Goal: Task Accomplishment & Management: Use online tool/utility

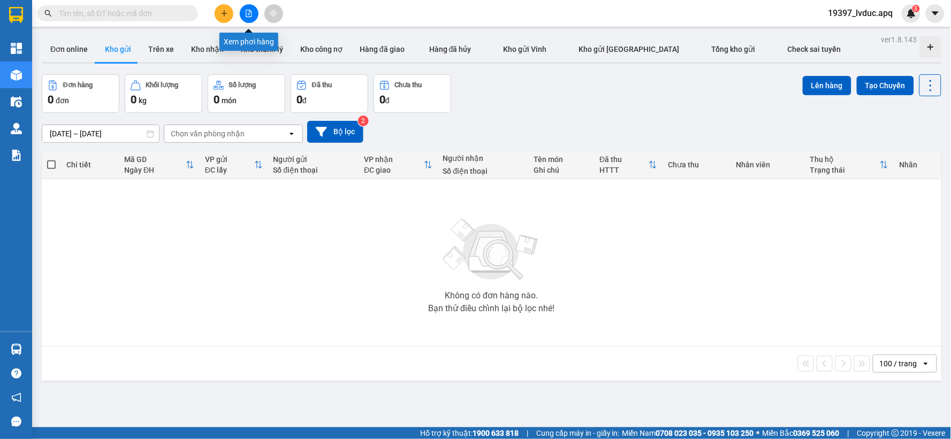
drag, startPoint x: 250, startPoint y: 13, endPoint x: 230, endPoint y: 25, distance: 23.5
click at [249, 12] on icon "file-add" at bounding box center [248, 13] width 7 height 7
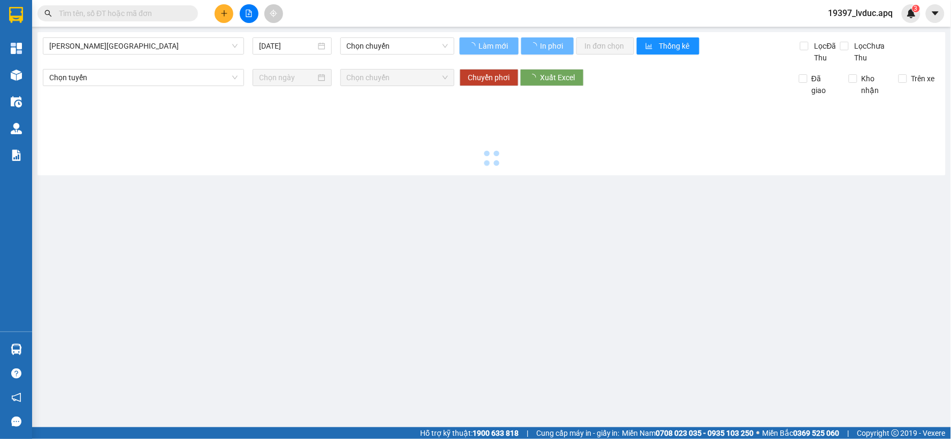
click at [161, 54] on span "[PERSON_NAME][GEOGRAPHIC_DATA]" at bounding box center [143, 46] width 188 height 16
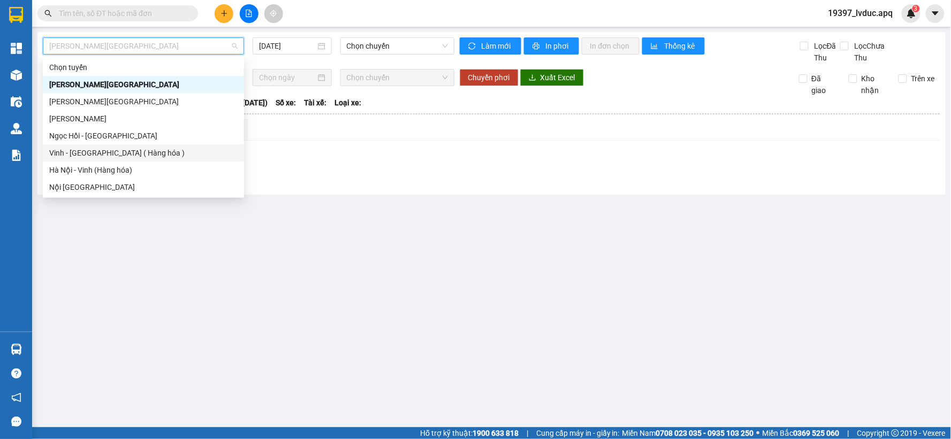
click at [134, 154] on div "Vinh - [GEOGRAPHIC_DATA] ( Hàng hóa )" at bounding box center [143, 153] width 188 height 12
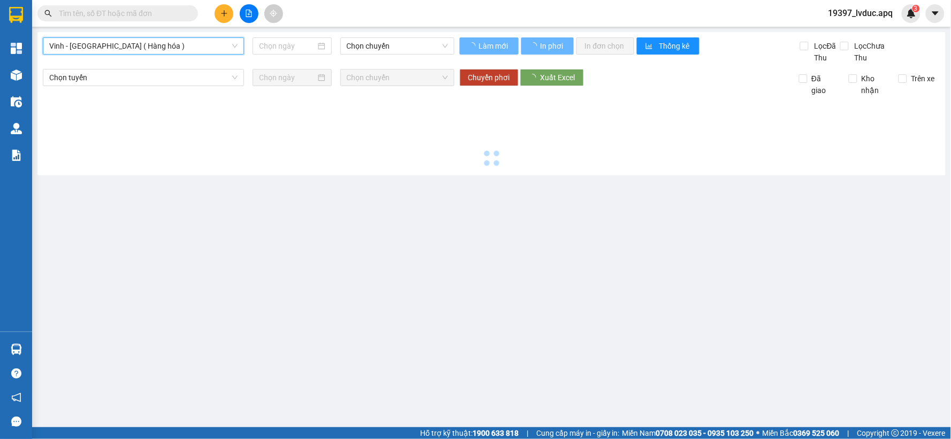
type input "[DATE]"
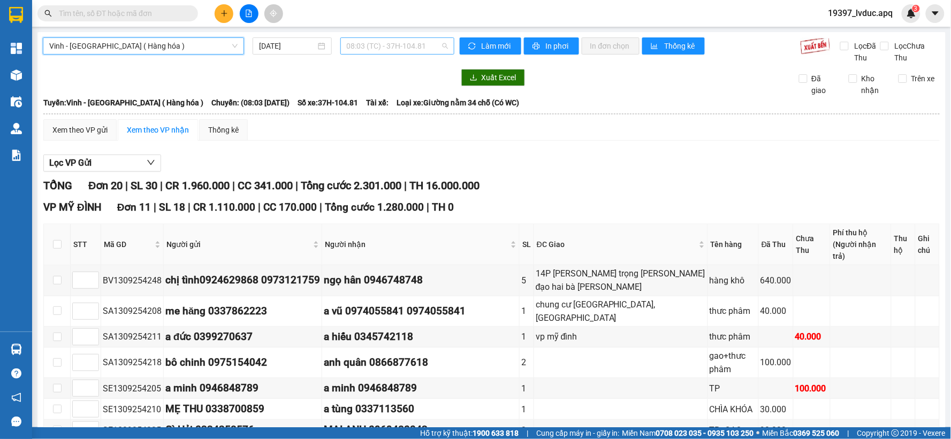
click at [394, 44] on span "08:03 (TC) - 37H-104.81" at bounding box center [397, 46] width 101 height 16
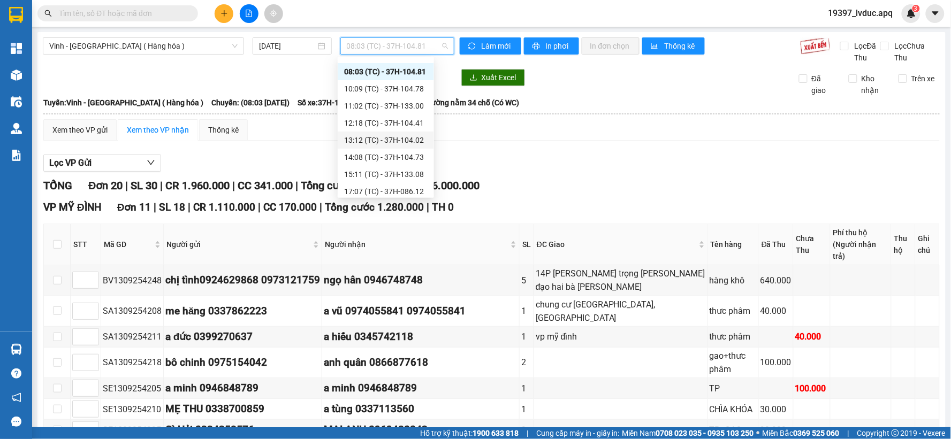
scroll to position [17, 0]
click at [391, 173] on div "15:11 (TC) - 37H-133.08" at bounding box center [385, 170] width 83 height 12
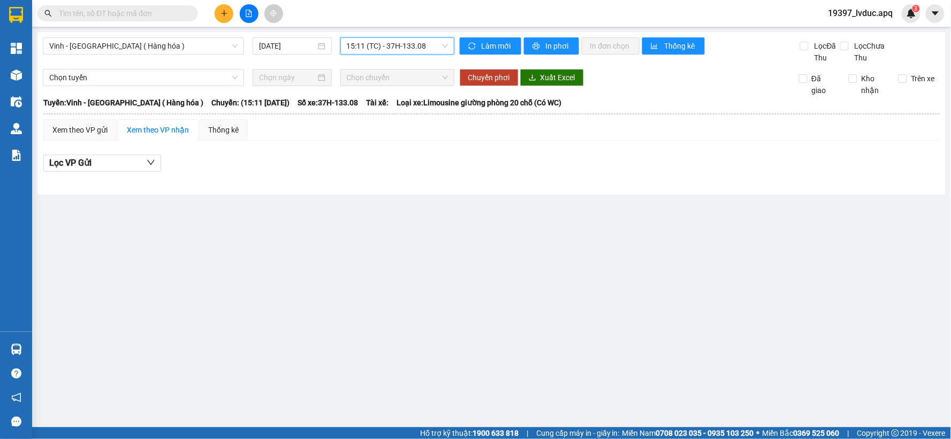
click at [394, 52] on span "15:11 (TC) - 37H-133.08" at bounding box center [397, 46] width 101 height 16
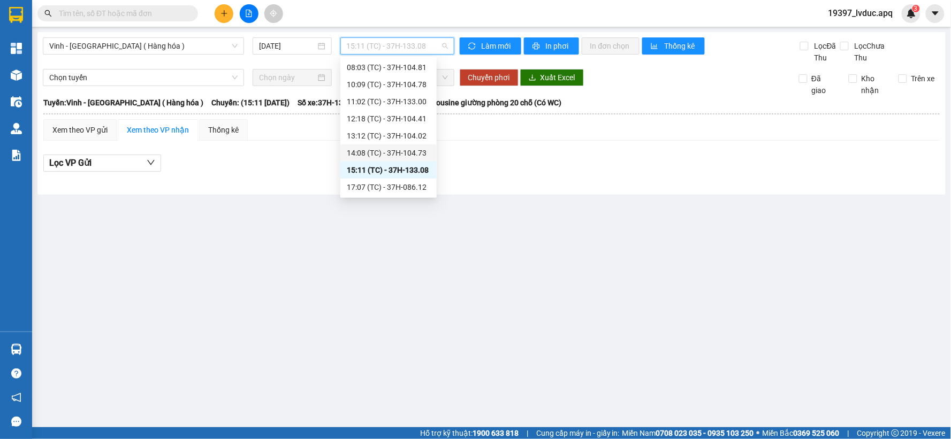
click at [382, 147] on div "14:08 (TC) - 37H-104.73" at bounding box center [388, 153] width 83 height 12
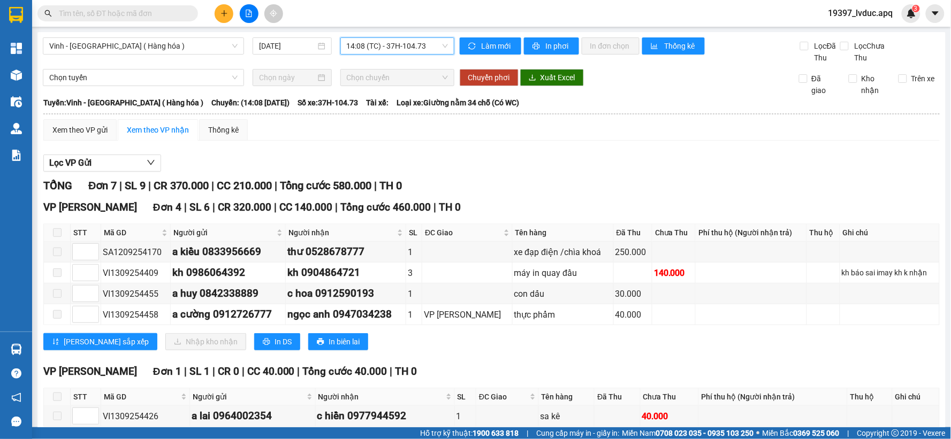
click at [405, 44] on span "14:08 (TC) - 37H-104.73" at bounding box center [397, 46] width 101 height 16
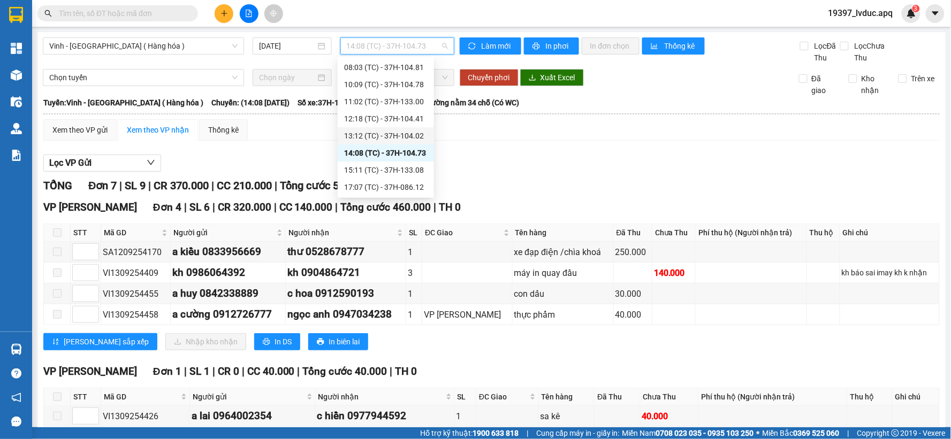
click at [400, 137] on div "13:12 (TC) - 37H-104.02" at bounding box center [385, 136] width 83 height 12
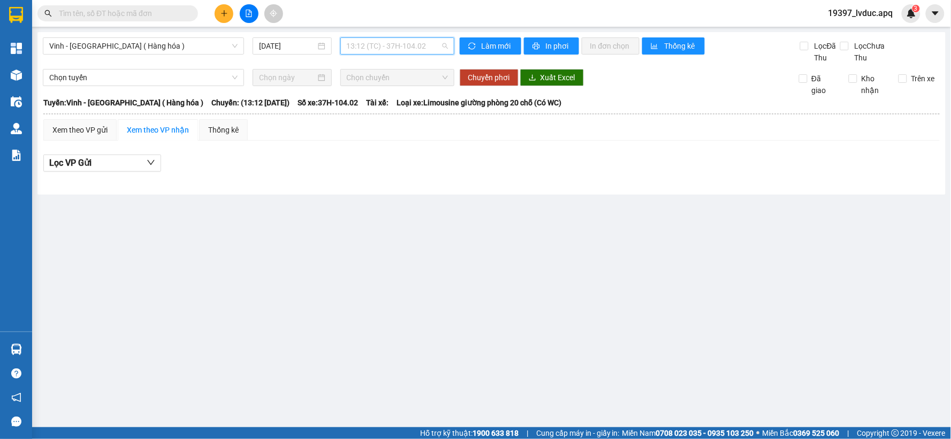
click at [378, 44] on span "13:12 (TC) - 37H-104.02" at bounding box center [397, 46] width 101 height 16
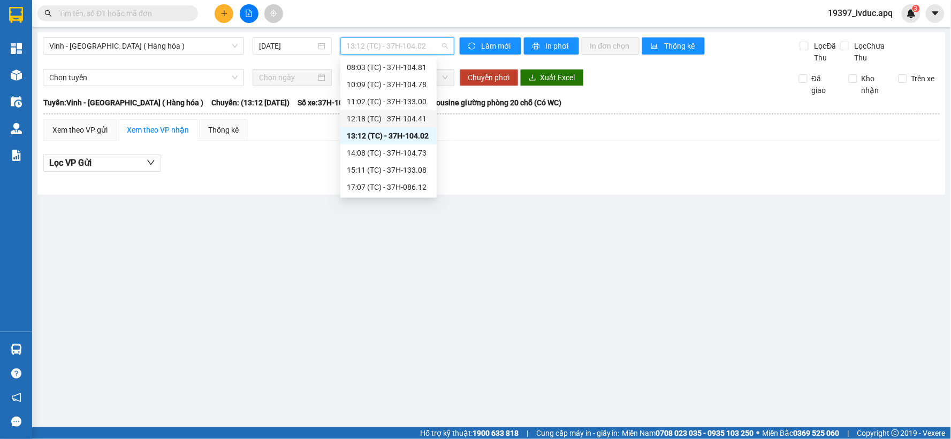
click at [399, 120] on div "12:18 (TC) - 37H-104.41" at bounding box center [388, 119] width 83 height 12
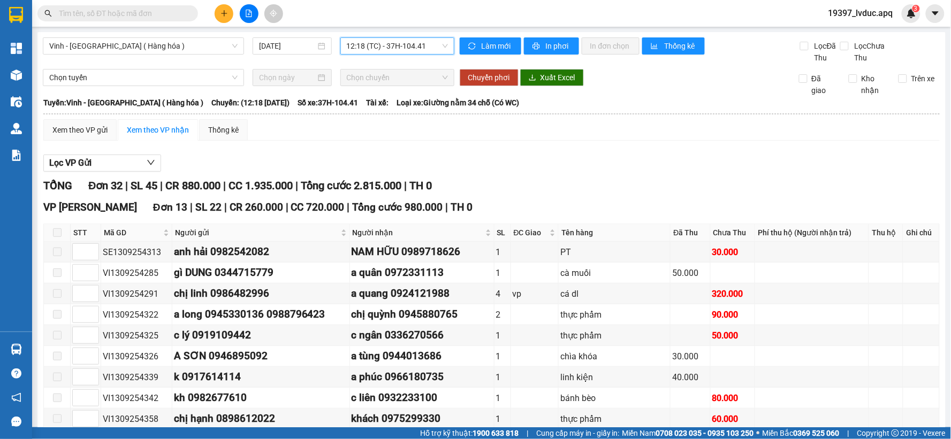
drag, startPoint x: 407, startPoint y: 60, endPoint x: 414, endPoint y: 52, distance: 11.0
click at [407, 60] on div "Vinh - [GEOGRAPHIC_DATA] ( Hàng hóa ) [DATE] 12:18 12:18 (TC) - 37H-104.41" at bounding box center [249, 50] width 412 height 26
click at [420, 40] on span "12:18 (TC) - 37H-104.41" at bounding box center [397, 46] width 101 height 16
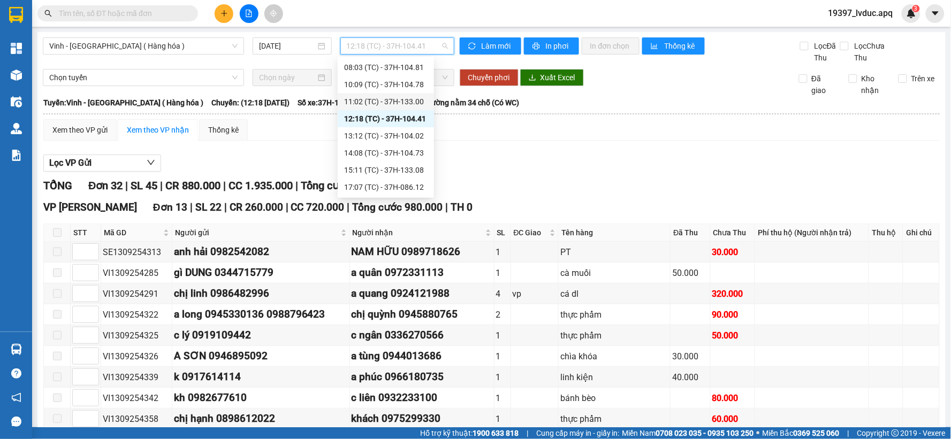
click at [400, 104] on div "11:02 (TC) - 37H-133.00" at bounding box center [385, 102] width 83 height 12
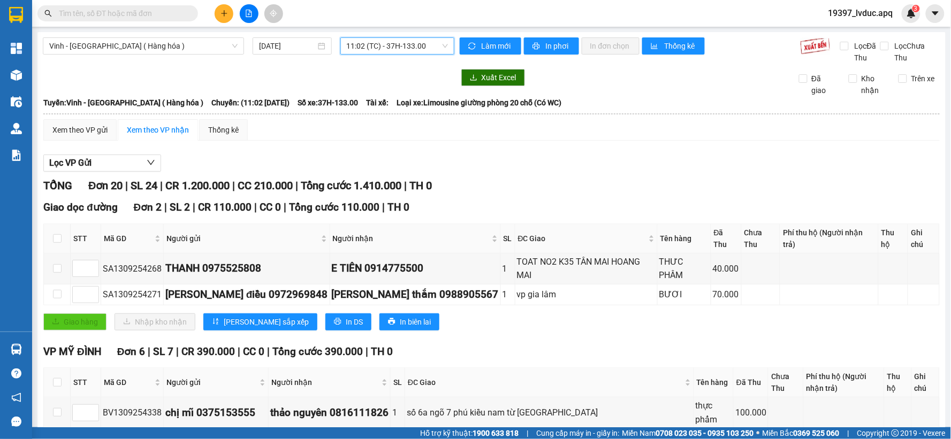
click at [389, 44] on span "11:02 (TC) - 37H-133.00" at bounding box center [397, 46] width 101 height 16
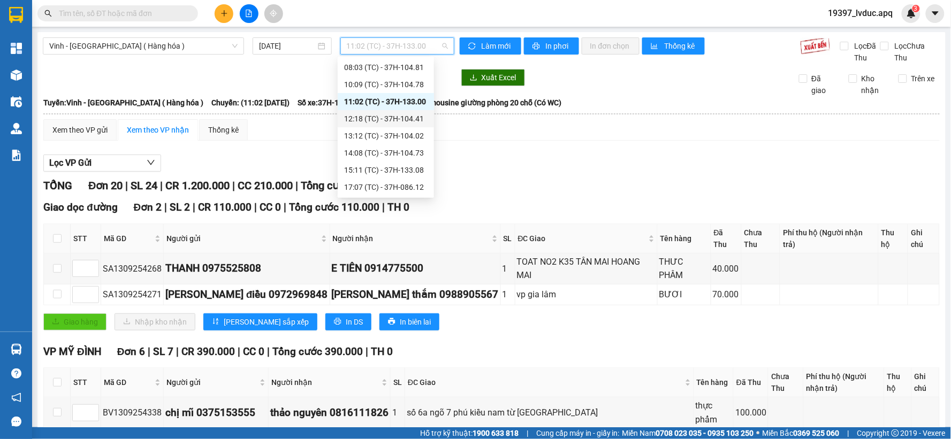
click at [392, 116] on div "12:18 (TC) - 37H-104.41" at bounding box center [385, 119] width 83 height 12
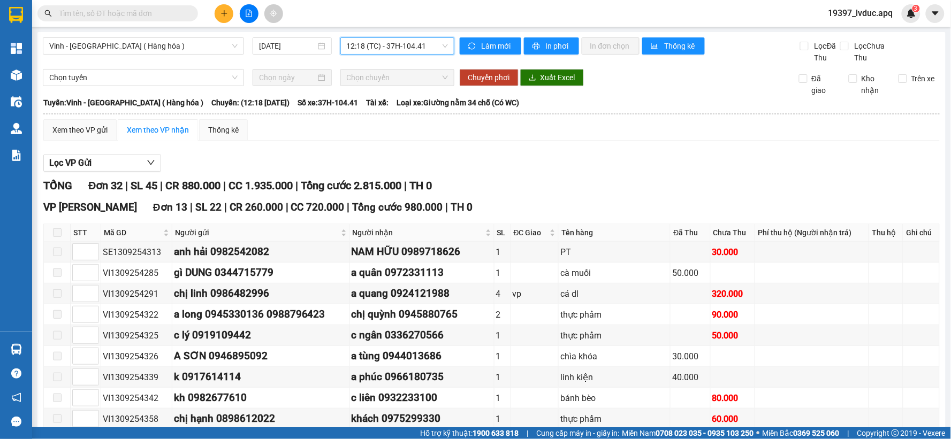
click at [372, 52] on span "12:18 (TC) - 37H-104.41" at bounding box center [397, 46] width 101 height 16
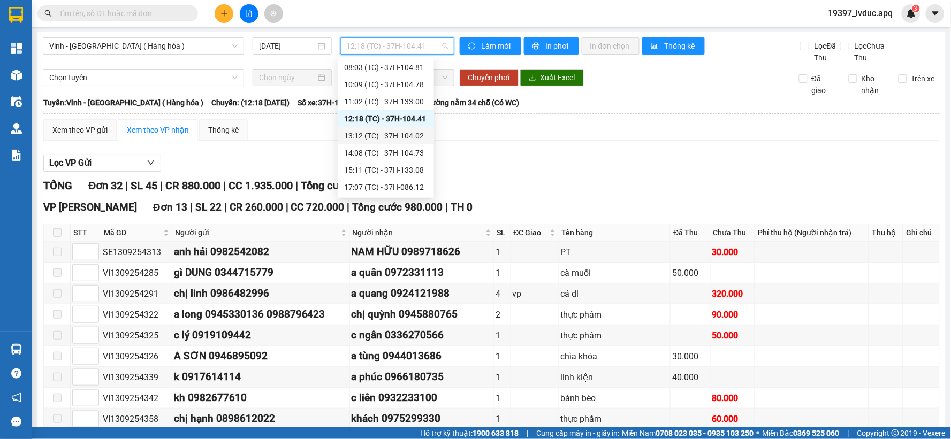
click at [407, 136] on div "13:12 (TC) - 37H-104.02" at bounding box center [385, 136] width 83 height 12
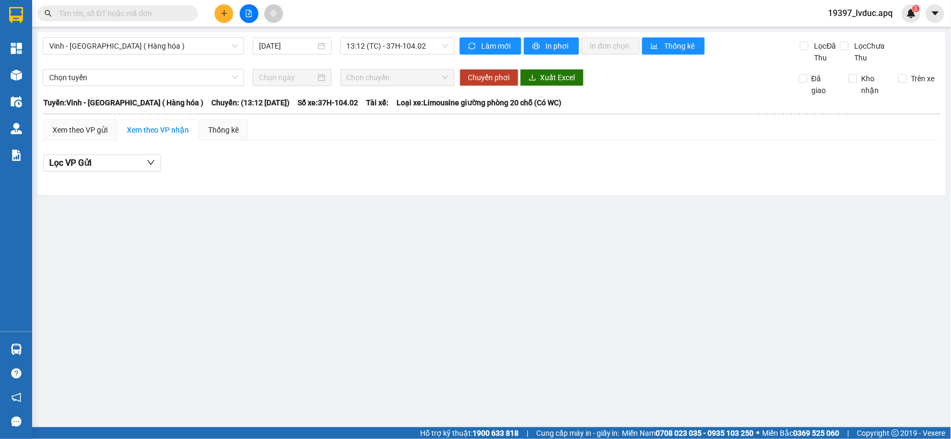
click at [407, 61] on div "Vinh - [GEOGRAPHIC_DATA] ( Hàng hóa ) [DATE] 13:12 (TC) - 37H-104.02" at bounding box center [249, 50] width 412 height 26
click at [411, 50] on span "13:12 (TC) - 37H-104.02" at bounding box center [397, 46] width 101 height 16
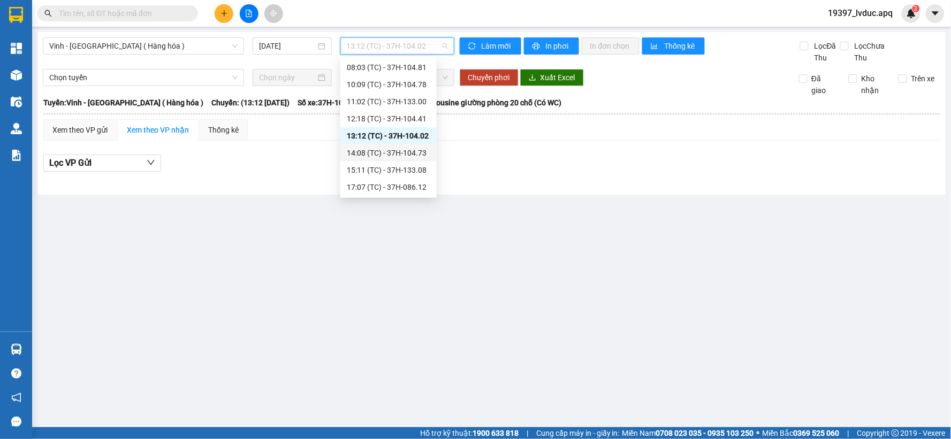
click at [415, 154] on div "14:08 (TC) - 37H-104.73" at bounding box center [388, 153] width 83 height 12
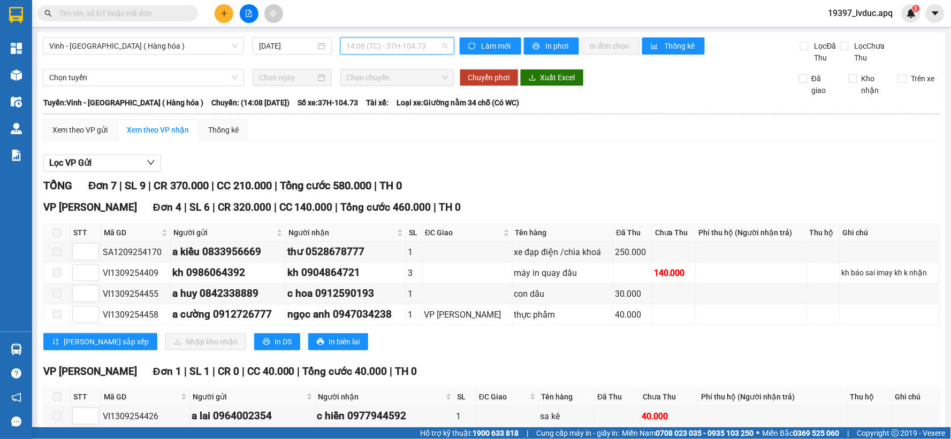
click at [413, 45] on span "14:08 (TC) - 37H-104.73" at bounding box center [397, 46] width 101 height 16
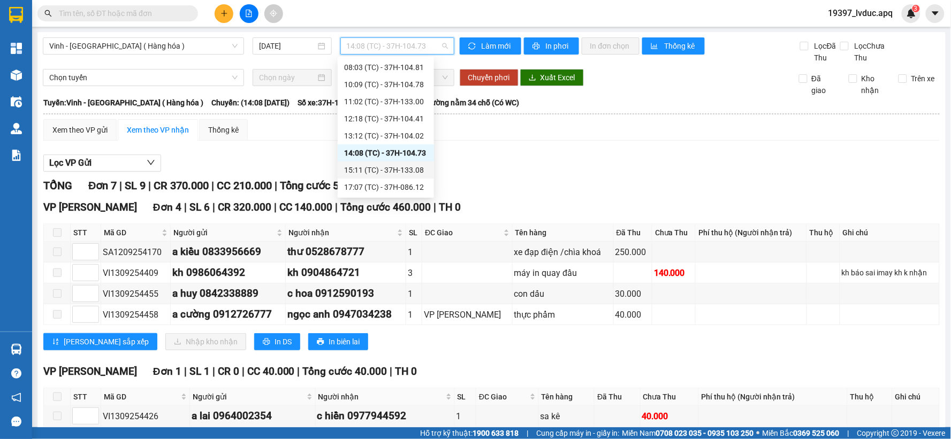
click at [409, 168] on div "15:11 (TC) - 37H-133.08" at bounding box center [385, 170] width 83 height 12
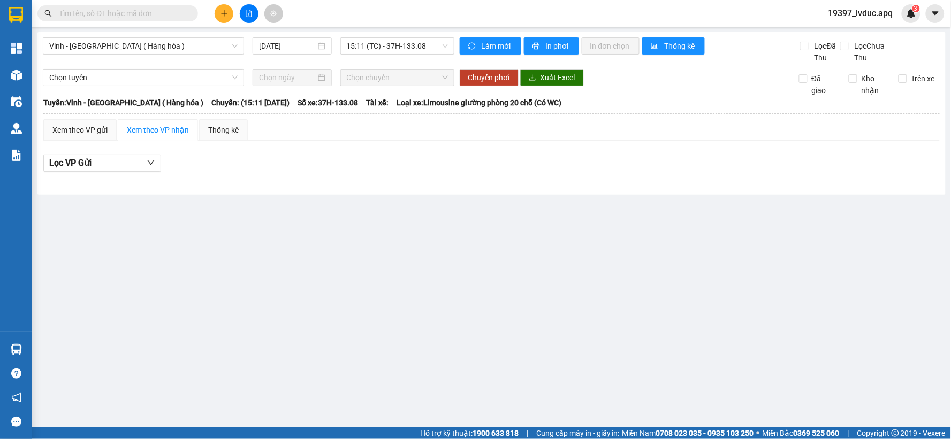
click at [399, 57] on div "Vinh - [GEOGRAPHIC_DATA] ( Hàng hóa ) [DATE] 15:11 (TC) - 37H-133.08" at bounding box center [249, 50] width 412 height 26
click at [407, 49] on span "15:11 (TC) - 37H-133.08" at bounding box center [397, 46] width 101 height 16
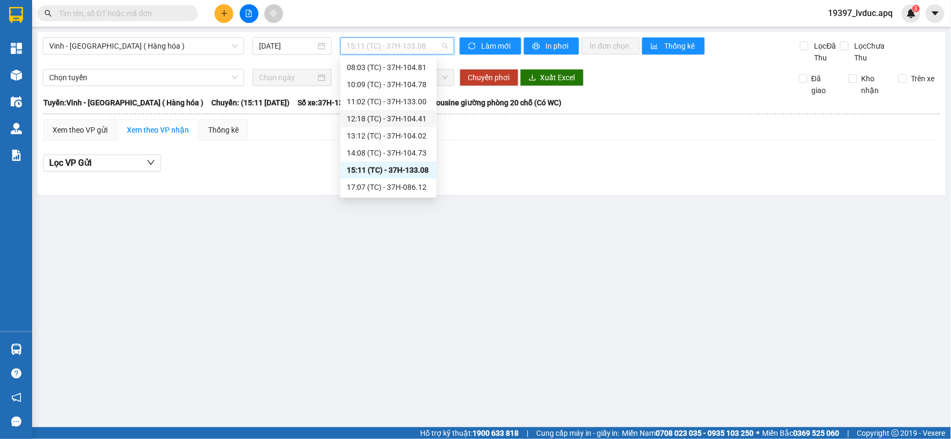
click at [387, 118] on div "12:18 (TC) - 37H-104.41" at bounding box center [388, 119] width 83 height 12
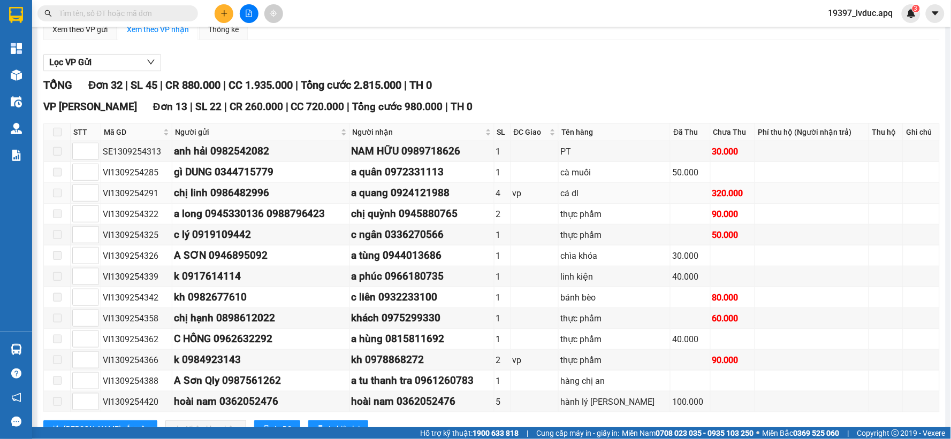
scroll to position [119, 0]
